Goal: Task Accomplishment & Management: Manage account settings

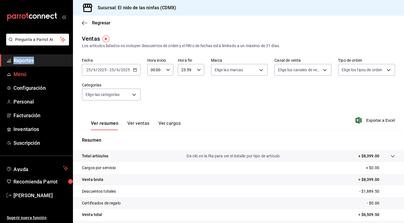
click at [30, 73] on span "Menú" at bounding box center [40, 74] width 55 height 8
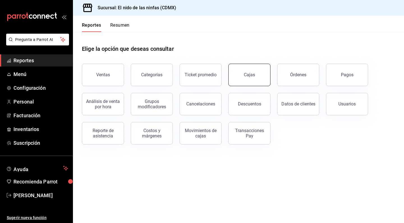
click at [267, 74] on link "Cajas" at bounding box center [250, 75] width 42 height 22
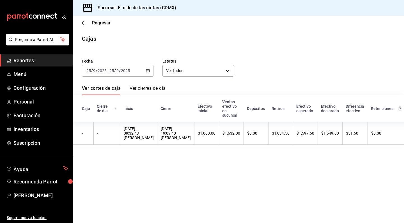
click at [35, 58] on span "Reportes" at bounding box center [40, 61] width 55 height 8
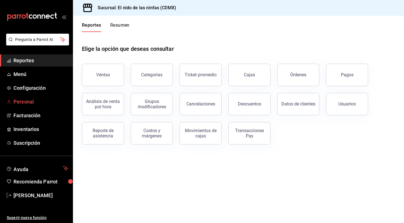
click at [18, 102] on span "Personal" at bounding box center [40, 102] width 55 height 8
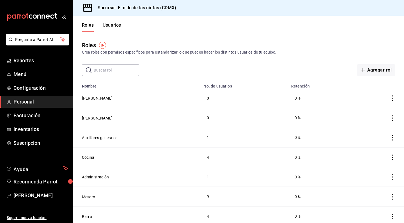
click at [115, 21] on div "Roles Usuarios" at bounding box center [97, 24] width 48 height 16
click at [115, 24] on button "Usuarios" at bounding box center [112, 27] width 19 height 10
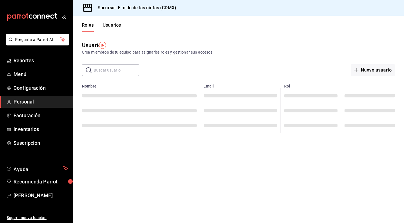
click at [115, 24] on button "Usuarios" at bounding box center [112, 27] width 19 height 10
click at [114, 26] on button "Usuarios" at bounding box center [112, 27] width 19 height 10
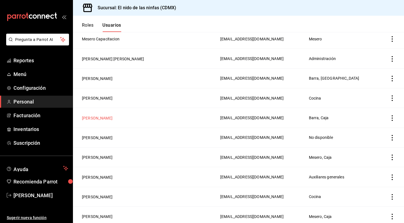
scroll to position [143, 0]
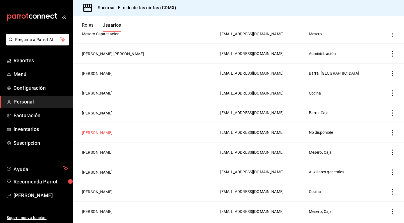
click at [103, 133] on button "[PERSON_NAME]" at bounding box center [97, 133] width 31 height 6
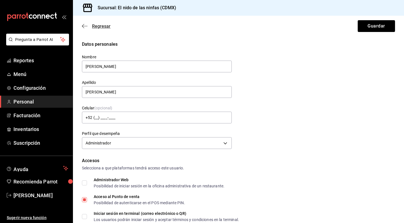
click at [86, 28] on icon "button" at bounding box center [85, 26] width 6 height 5
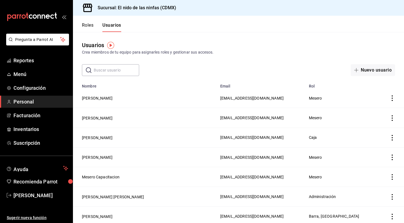
click at [86, 28] on button "Roles" at bounding box center [88, 27] width 12 height 10
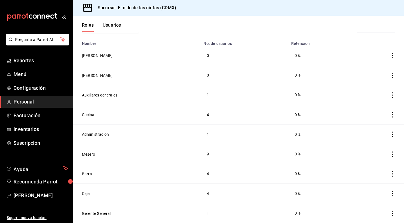
scroll to position [36, 0]
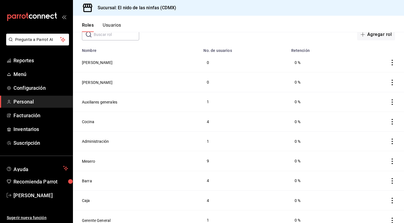
click at [109, 26] on button "Usuarios" at bounding box center [112, 27] width 19 height 10
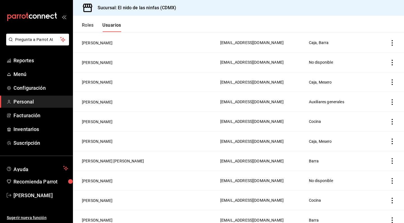
scroll to position [319, 0]
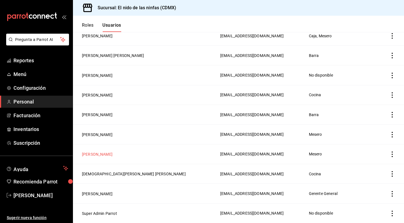
click at [100, 154] on button "[PERSON_NAME]" at bounding box center [97, 155] width 31 height 6
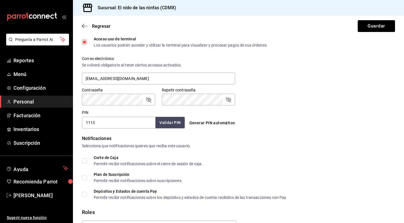
scroll to position [192, 0]
click at [83, 27] on icon "button" at bounding box center [85, 26] width 6 height 5
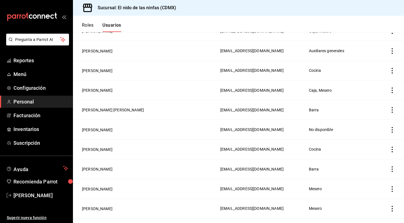
scroll to position [273, 0]
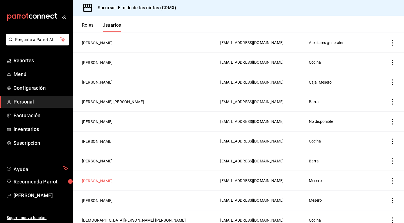
click at [102, 184] on button "[PERSON_NAME]" at bounding box center [97, 181] width 31 height 6
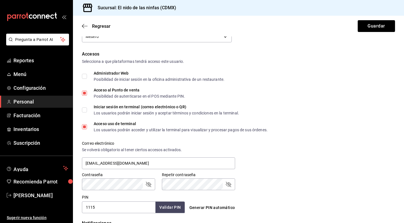
scroll to position [107, 0]
click at [83, 27] on icon "button" at bounding box center [85, 26] width 6 height 5
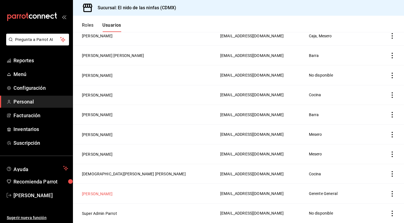
scroll to position [319, 0]
click at [92, 116] on button "[PERSON_NAME]" at bounding box center [97, 115] width 31 height 6
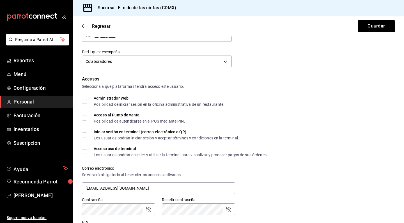
scroll to position [111, 0]
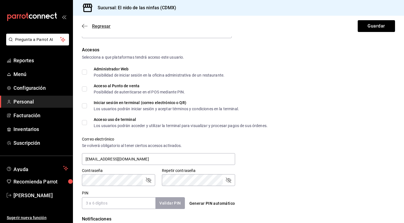
click at [83, 29] on span "Regresar" at bounding box center [96, 26] width 29 height 5
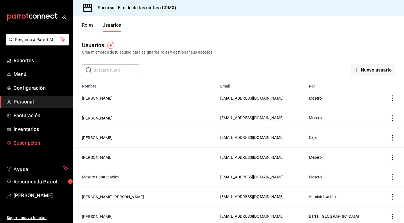
click at [32, 142] on span "Suscripción" at bounding box center [40, 143] width 55 height 8
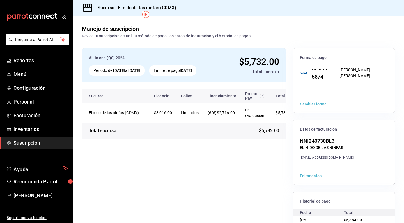
scroll to position [15, 0]
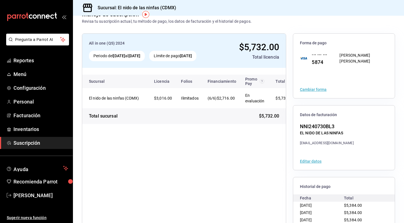
click at [350, 56] on div "[PERSON_NAME] [PERSON_NAME]" at bounding box center [364, 59] width 49 height 12
click at [304, 90] on button "Cambiar forma" at bounding box center [313, 90] width 27 height 4
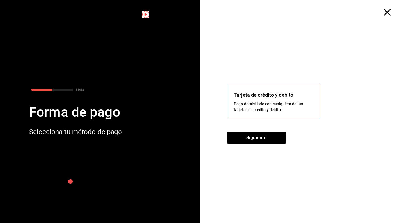
click at [270, 81] on div "Tarjeta de crédito y débito Pago domiciliado con cualquiera de tus tarjetas de …" at bounding box center [304, 119] width 200 height 207
click at [263, 145] on div "Siguiente" at bounding box center [304, 141] width 155 height 19
click at [263, 140] on button "Siguiente" at bounding box center [257, 138] width 60 height 12
